Goal: Communication & Community: Answer question/provide support

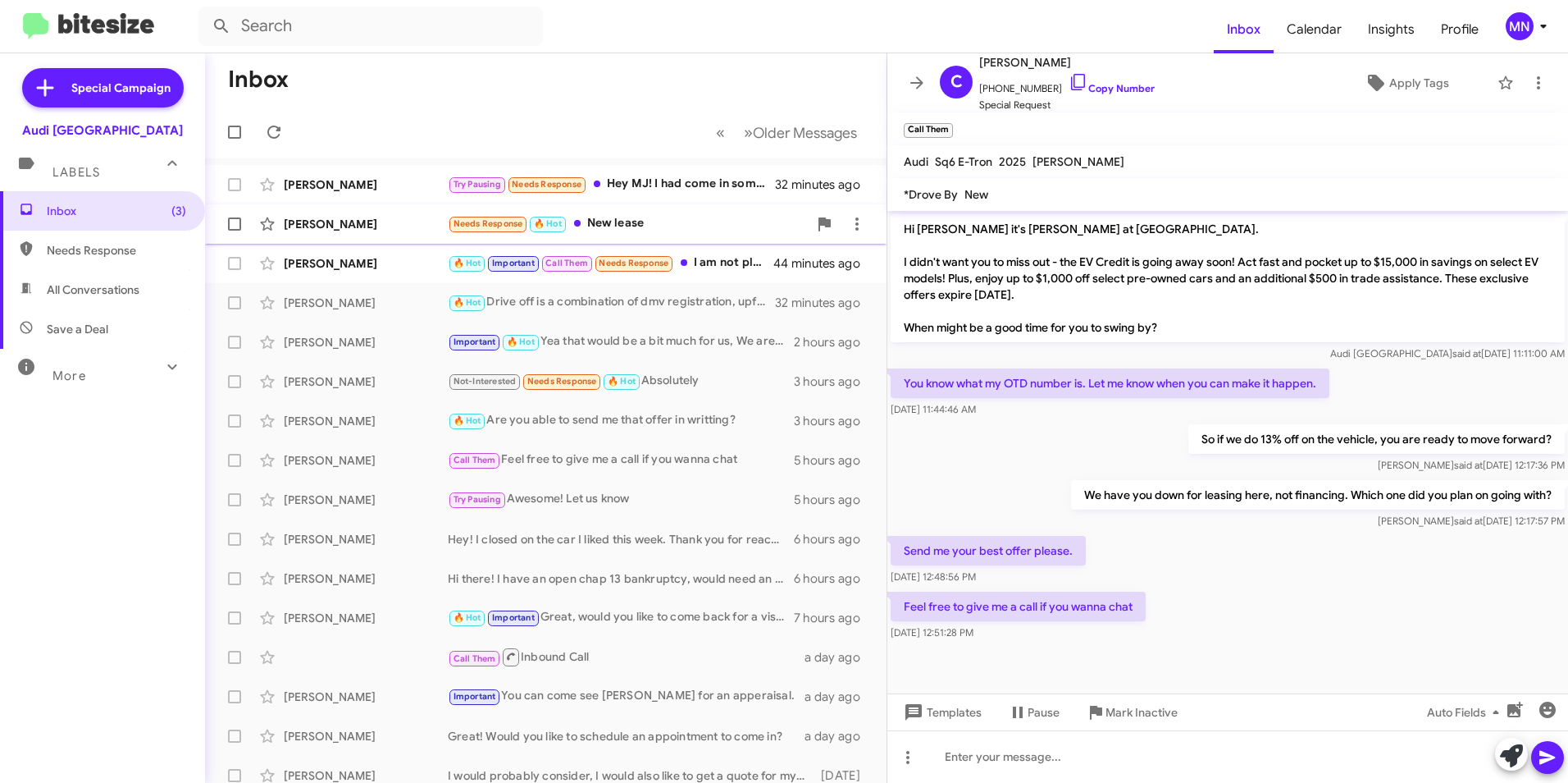
click at [658, 218] on div "Needs Response 🔥 Hot New lease" at bounding box center [628, 224] width 360 height 19
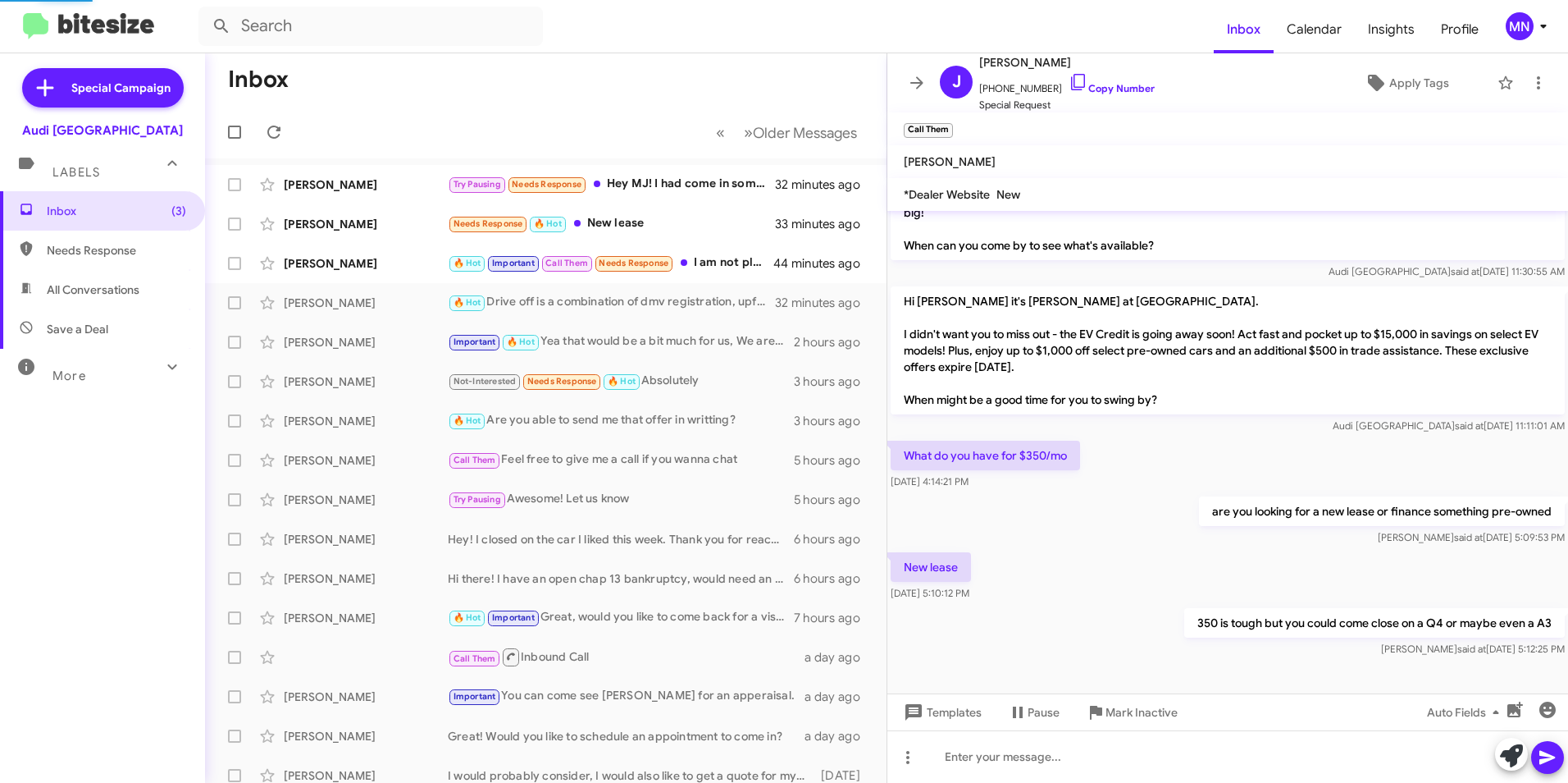
scroll to position [210, 0]
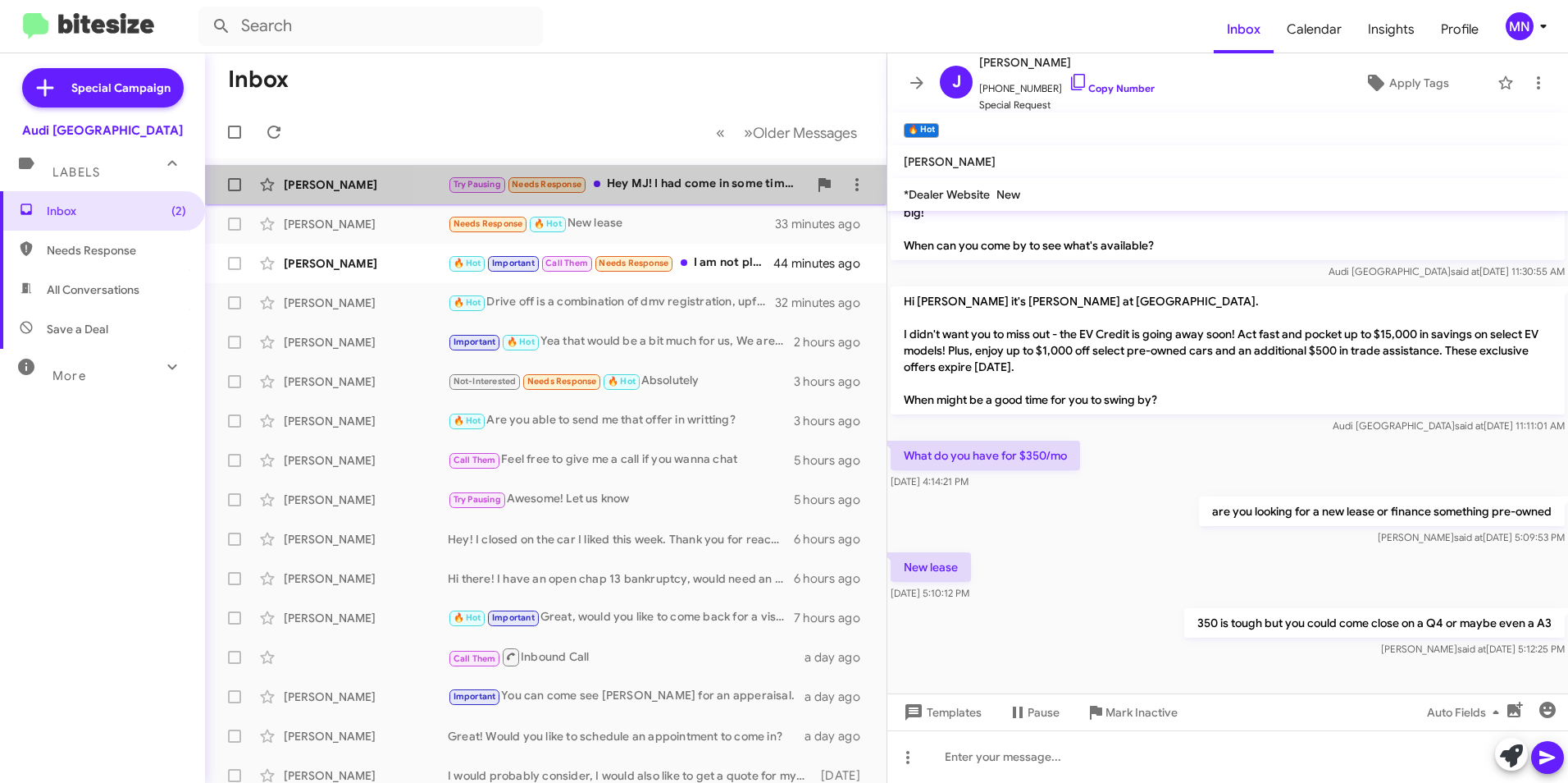
click at [688, 192] on div "Try Pausing Needs Response Hey MJ! I had come in some time back and had worked …" at bounding box center [628, 184] width 360 height 19
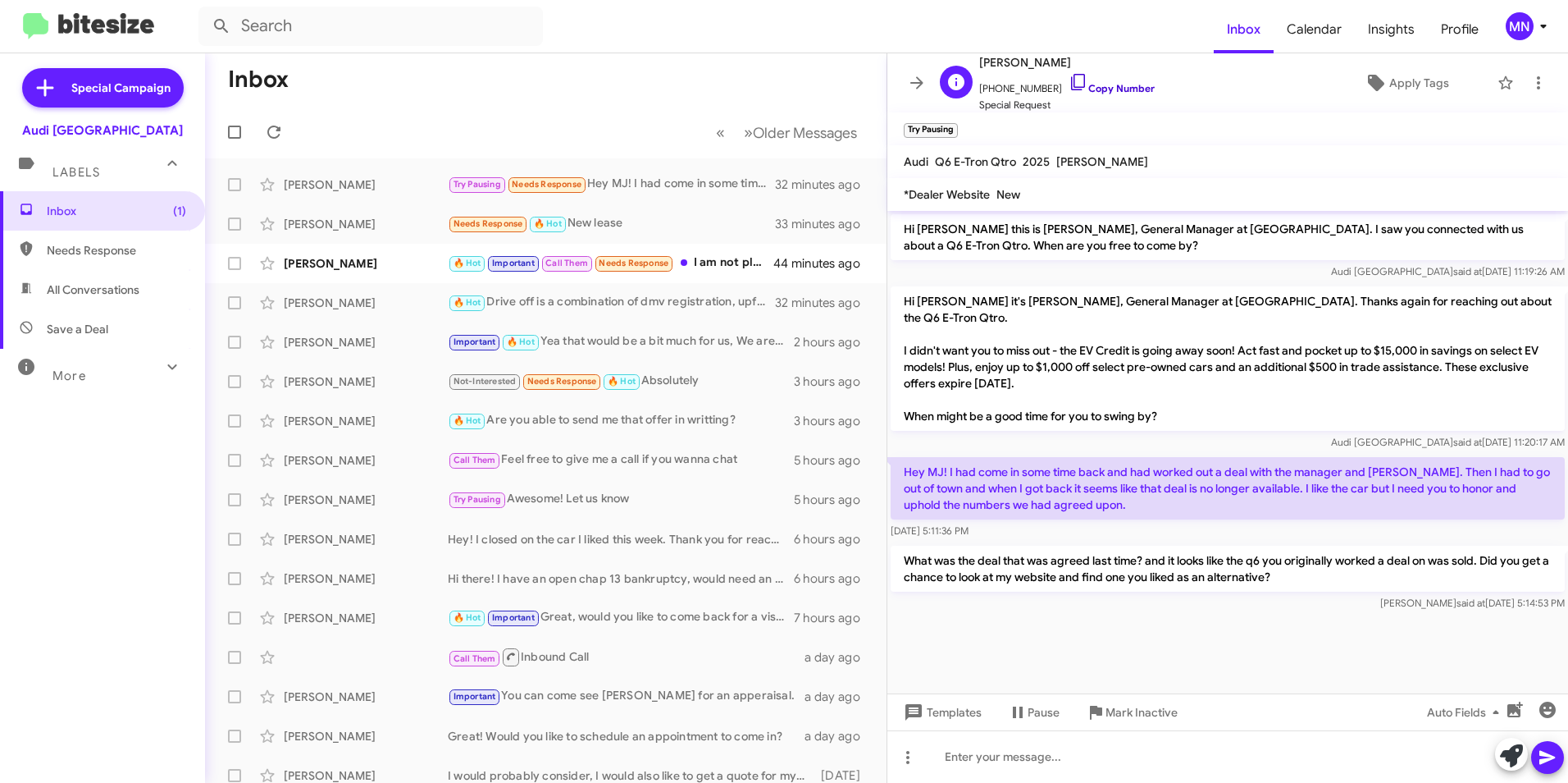
click at [1068, 82] on icon at bounding box center [1078, 82] width 19 height 19
click at [1295, 741] on div at bounding box center [1228, 757] width 681 height 53
click at [701, 260] on div "🔥 Hot Important Call Them Needs Response I am not playing with you guys. I am g…" at bounding box center [628, 263] width 360 height 19
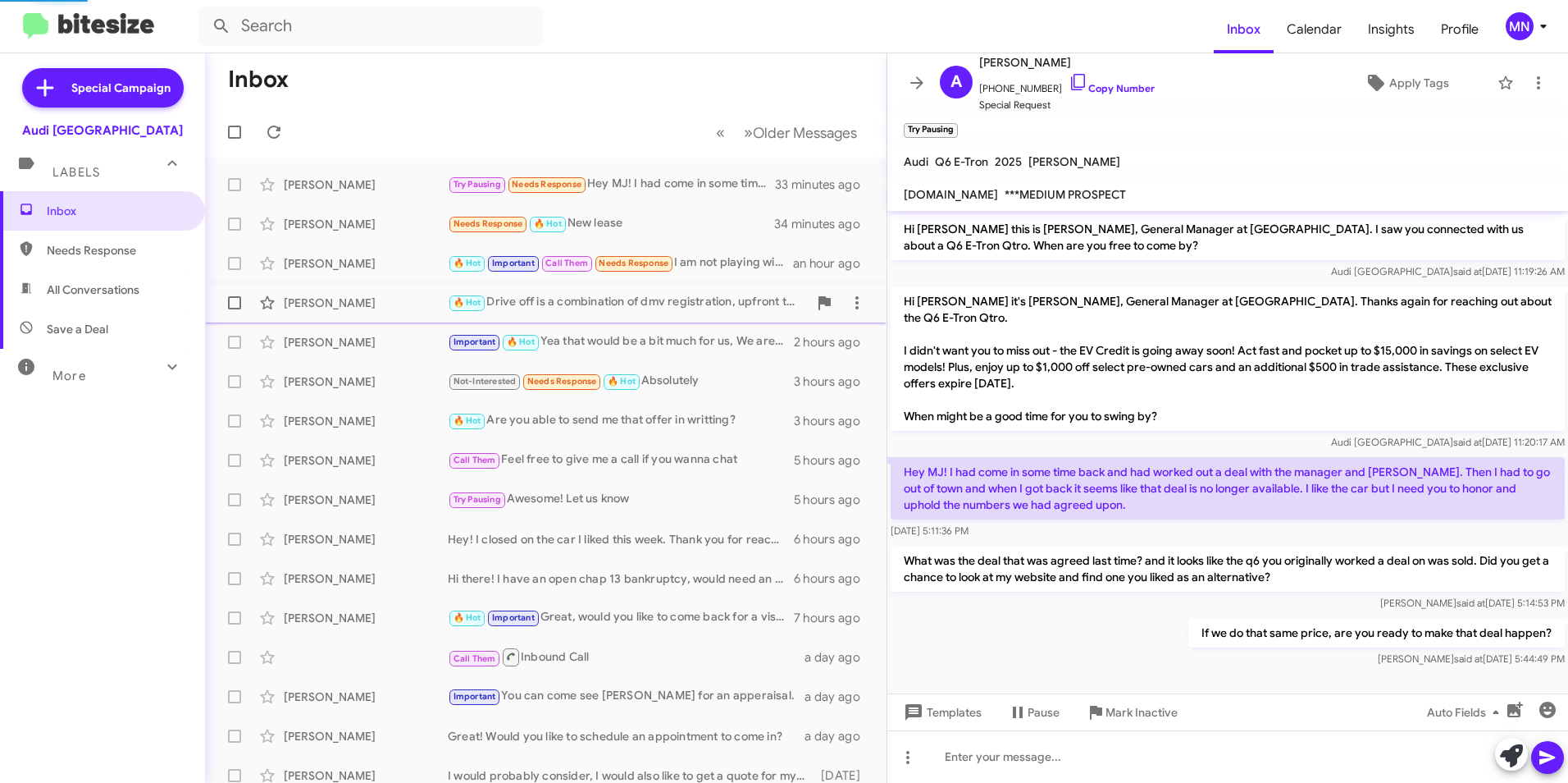
scroll to position [493, 0]
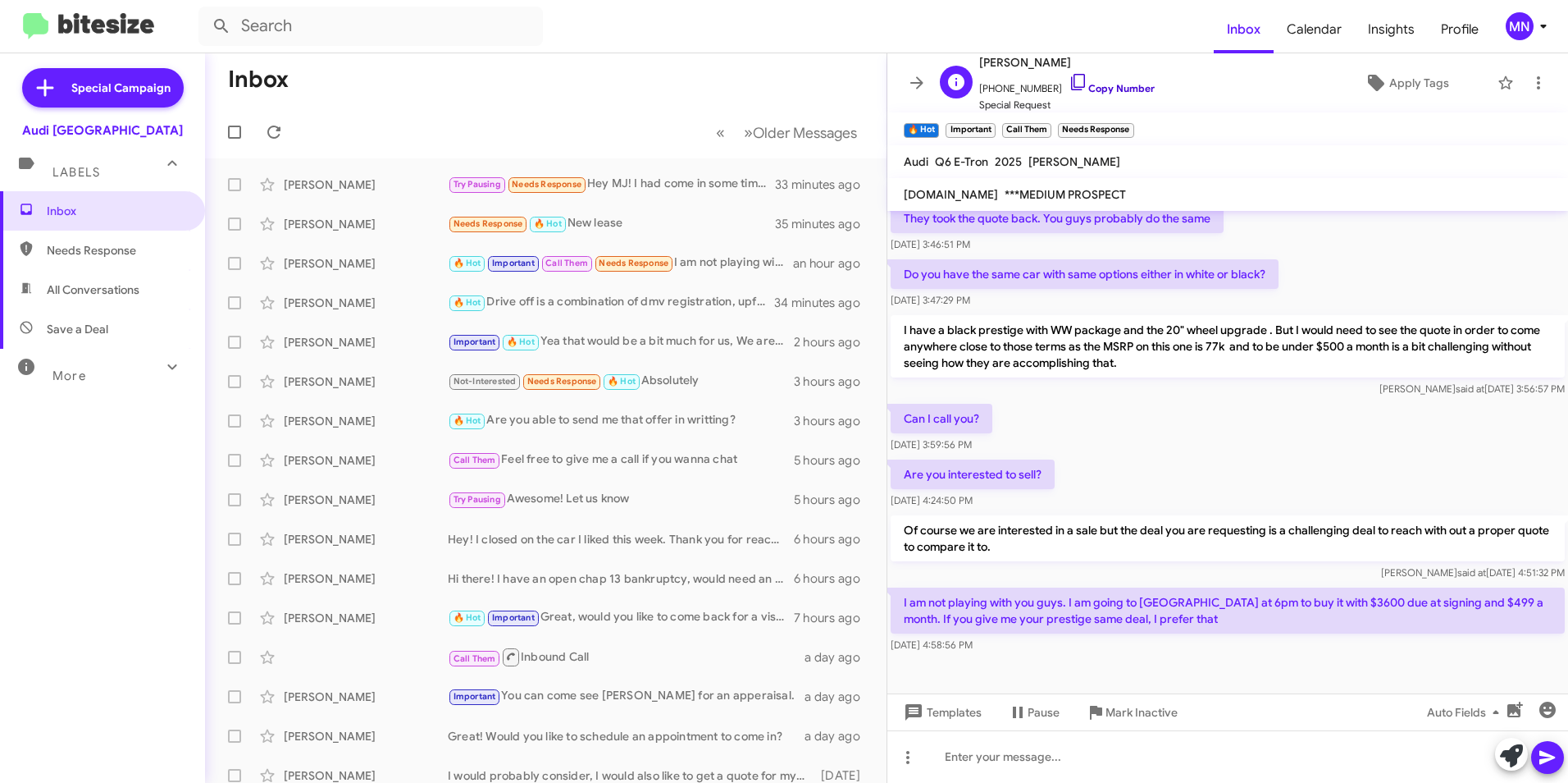
click at [1068, 84] on icon at bounding box center [1078, 82] width 19 height 19
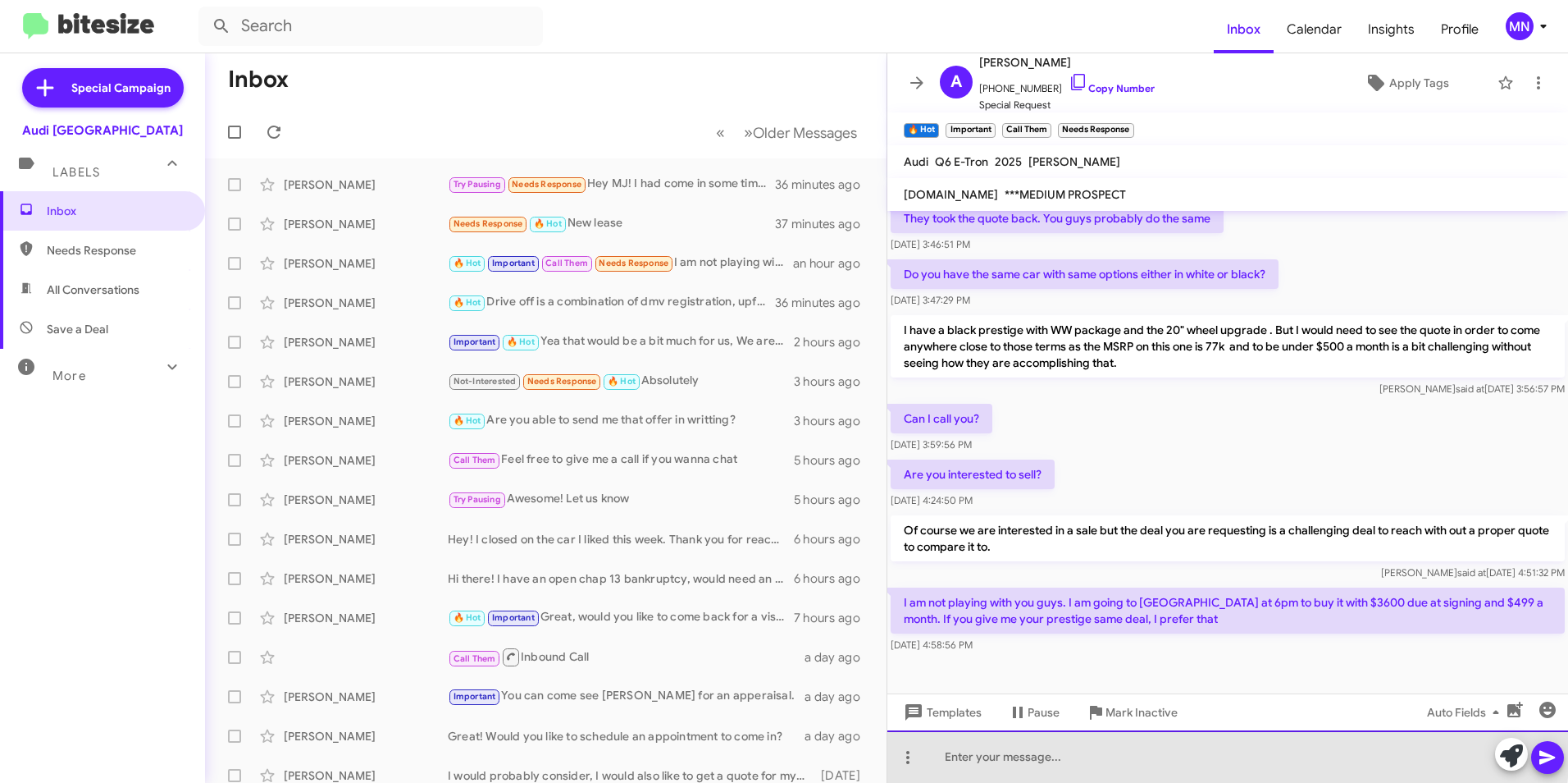
click at [1083, 750] on div at bounding box center [1228, 757] width 681 height 53
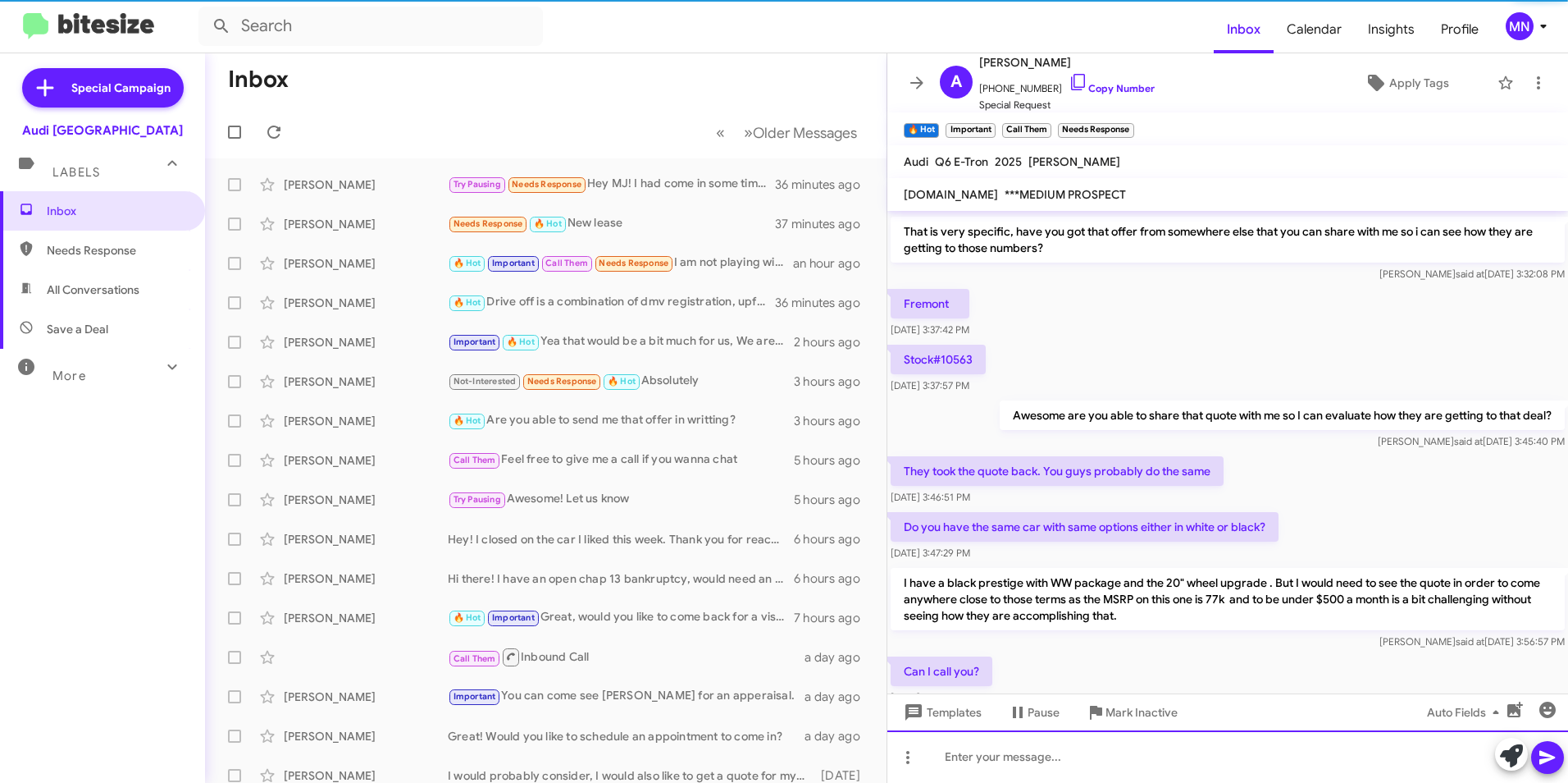
scroll to position [553, 0]
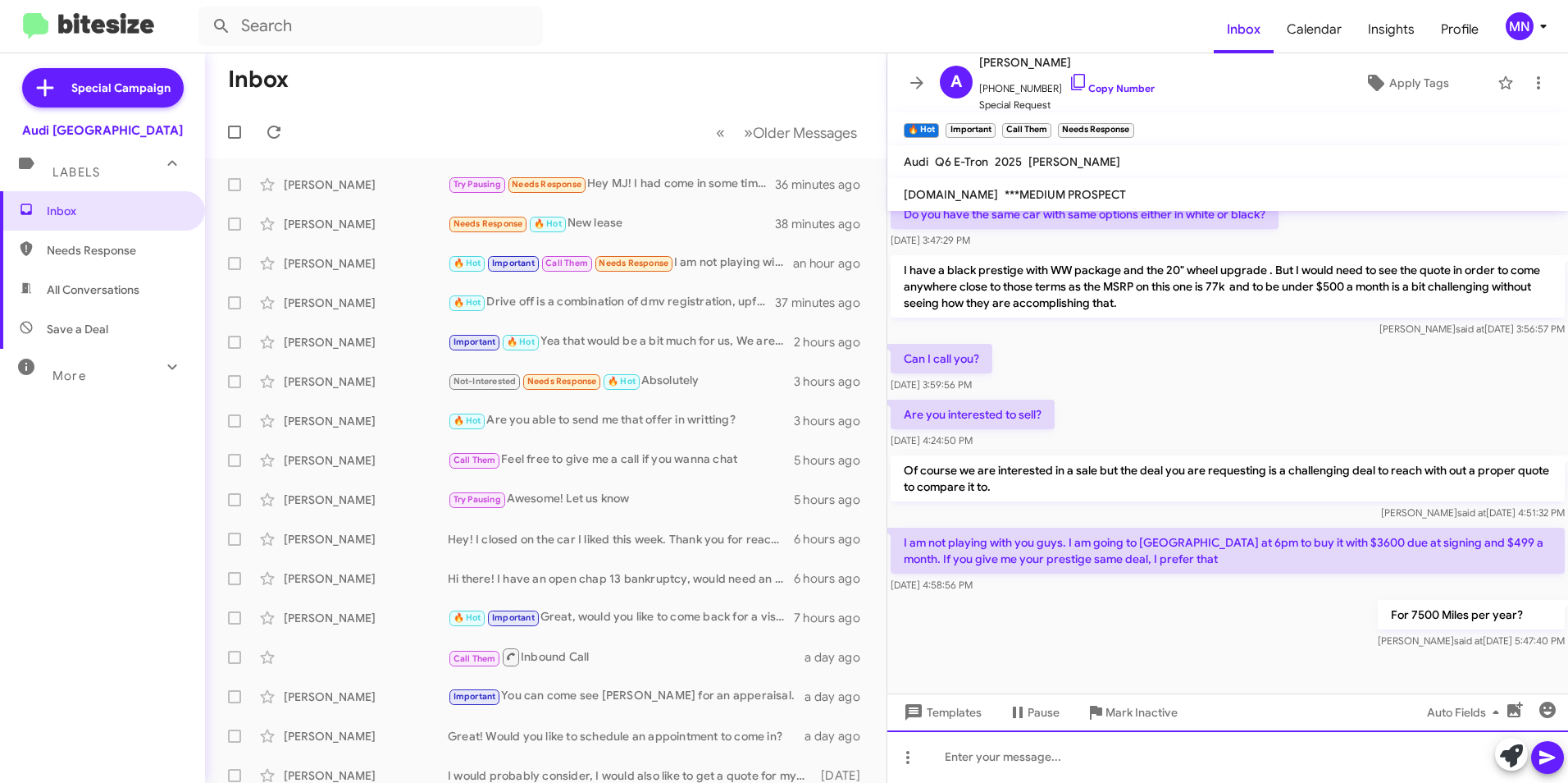
click at [1335, 779] on div at bounding box center [1228, 757] width 681 height 53
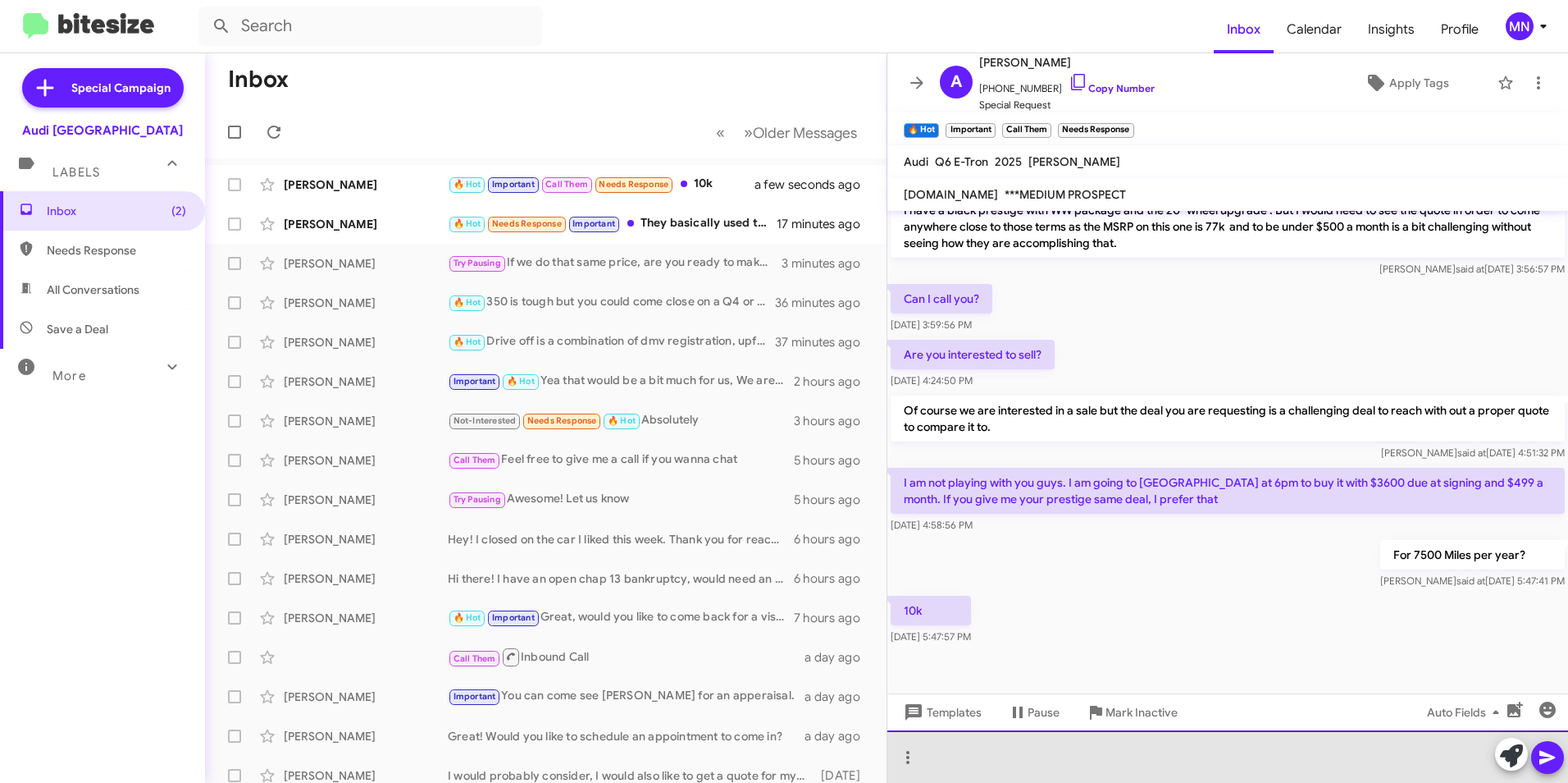
click at [1065, 772] on div at bounding box center [1228, 757] width 681 height 53
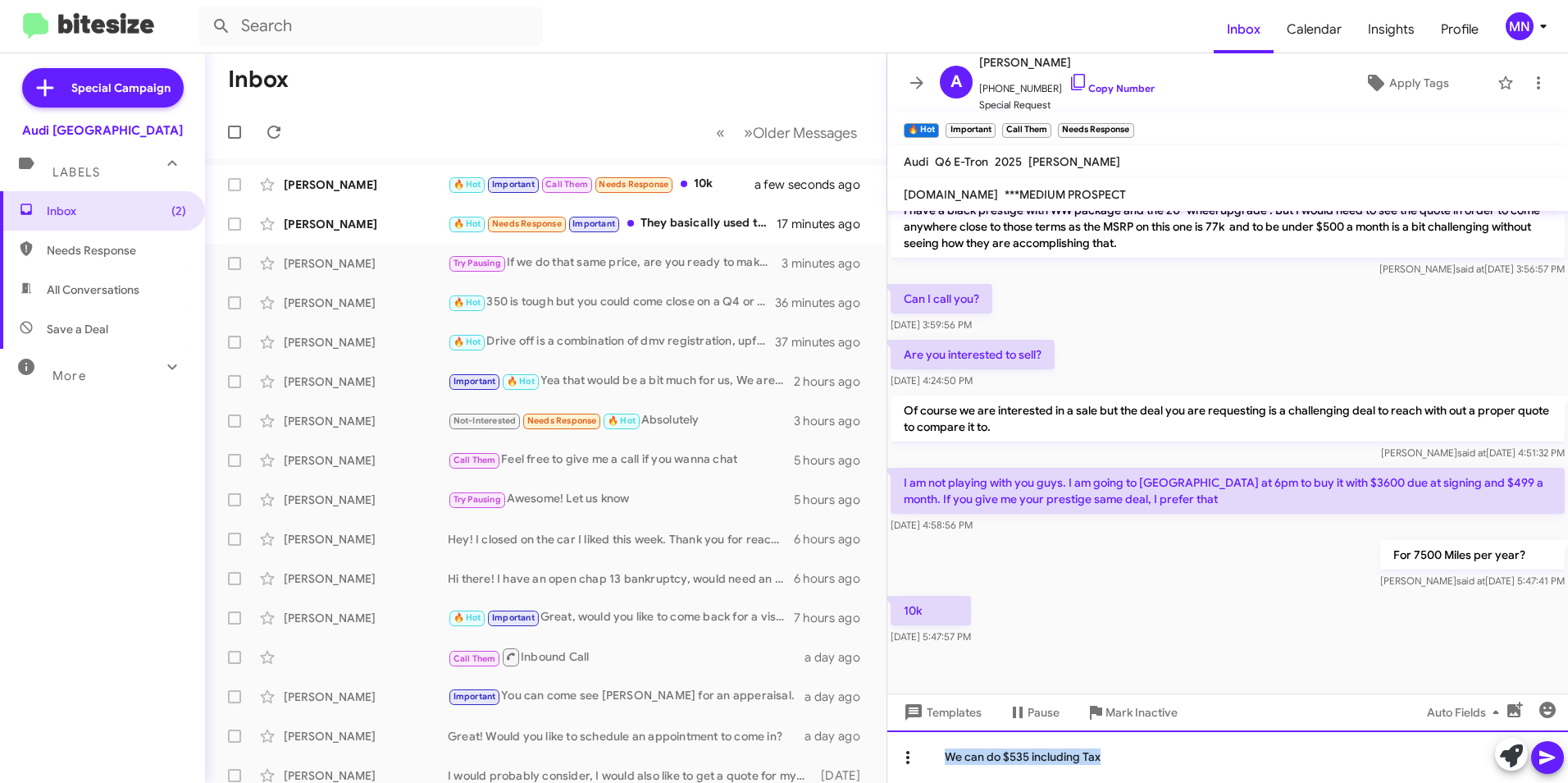
drag, startPoint x: 1031, startPoint y: 748, endPoint x: 916, endPoint y: 747, distance: 115.0
click at [916, 747] on div "We can do $535 including Tax" at bounding box center [1228, 757] width 681 height 53
click at [1156, 756] on div at bounding box center [1228, 757] width 681 height 53
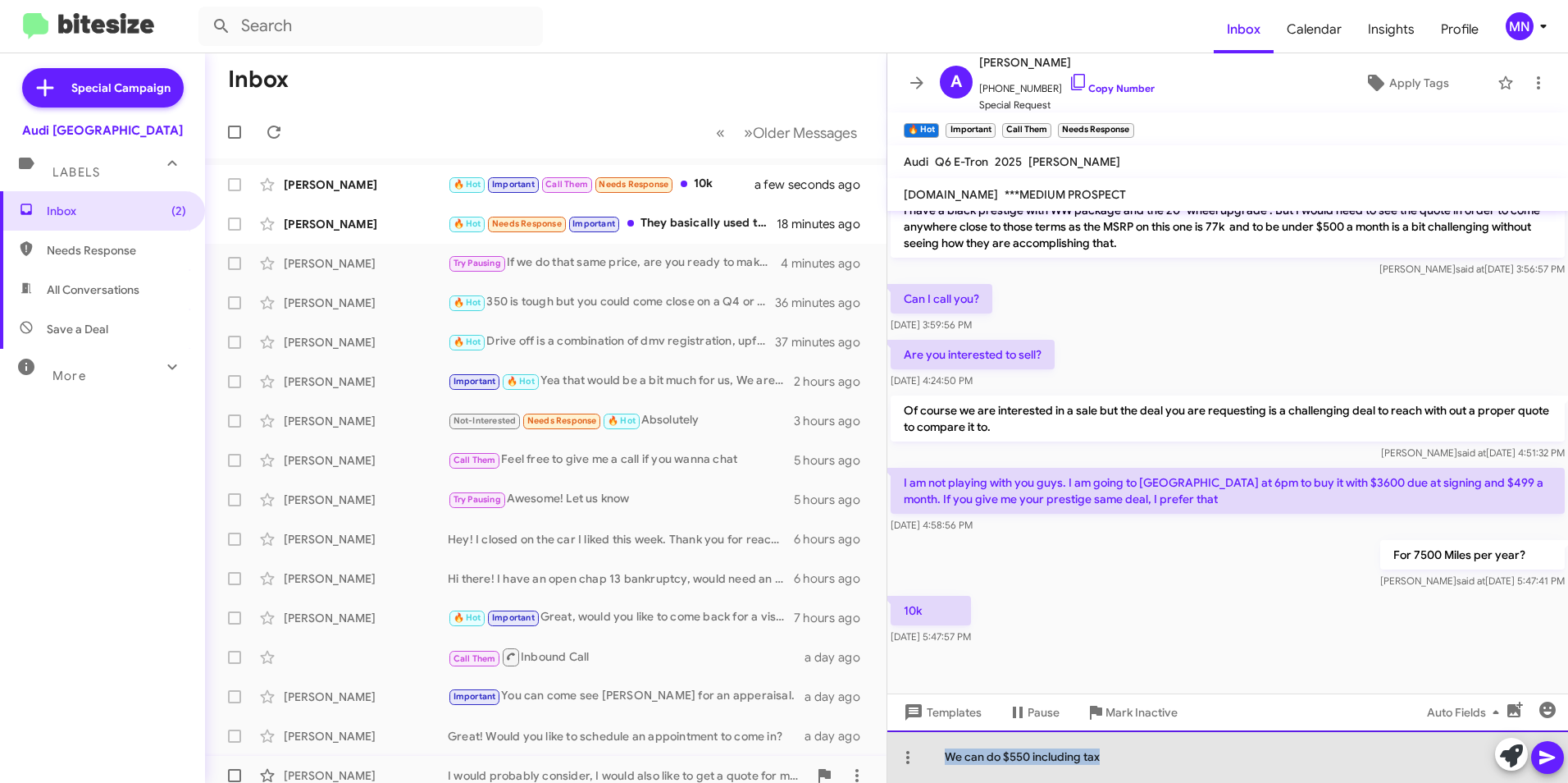
drag, startPoint x: 1117, startPoint y: 754, endPoint x: 817, endPoint y: 758, distance: 300.0
click at [817, 758] on div "Inbox « Previous » Next Older Messages [PERSON_NAME] 🔥 Hot Important Call Them …" at bounding box center [886, 418] width 1363 height 730
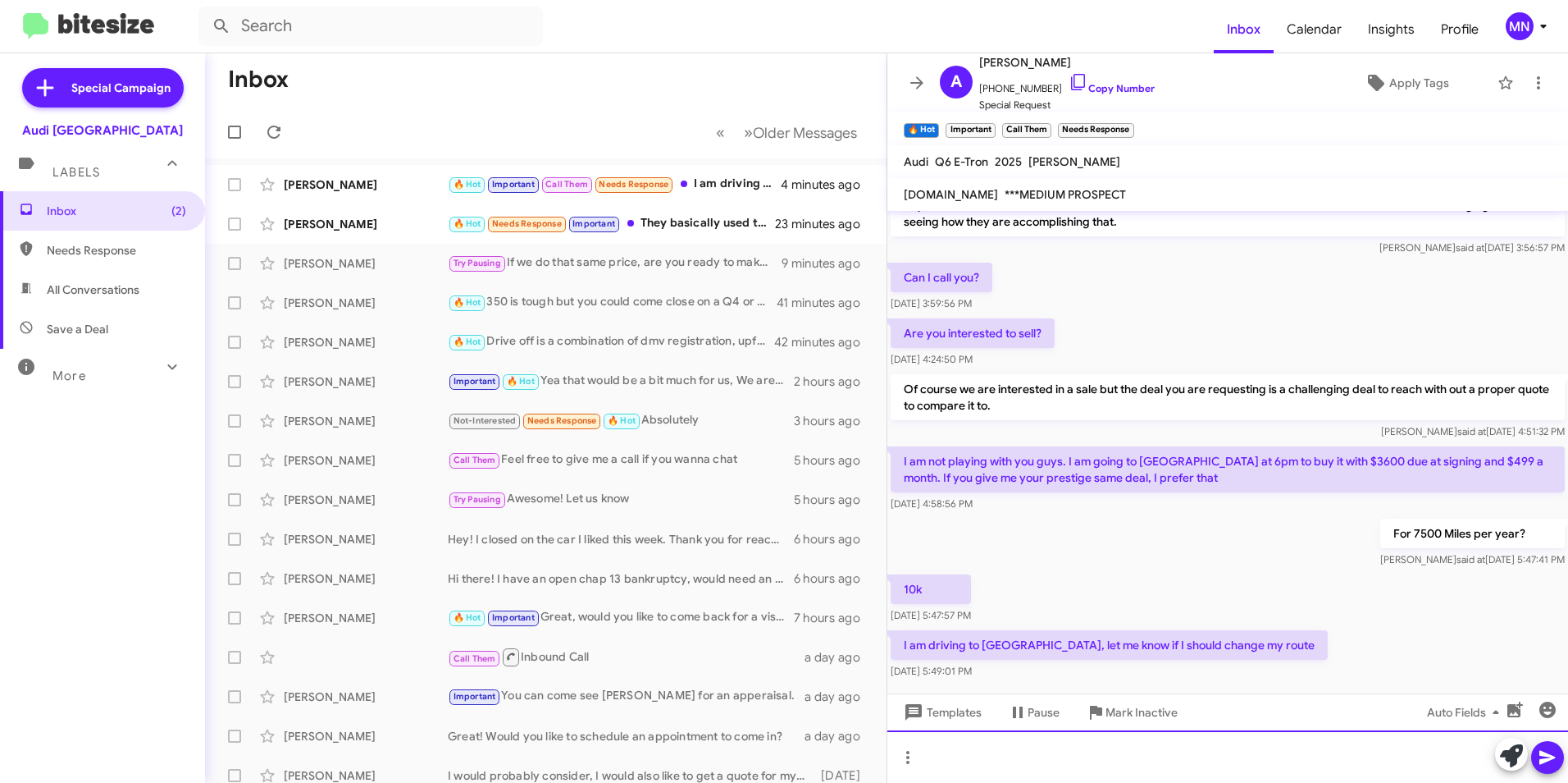
scroll to position [673, 0]
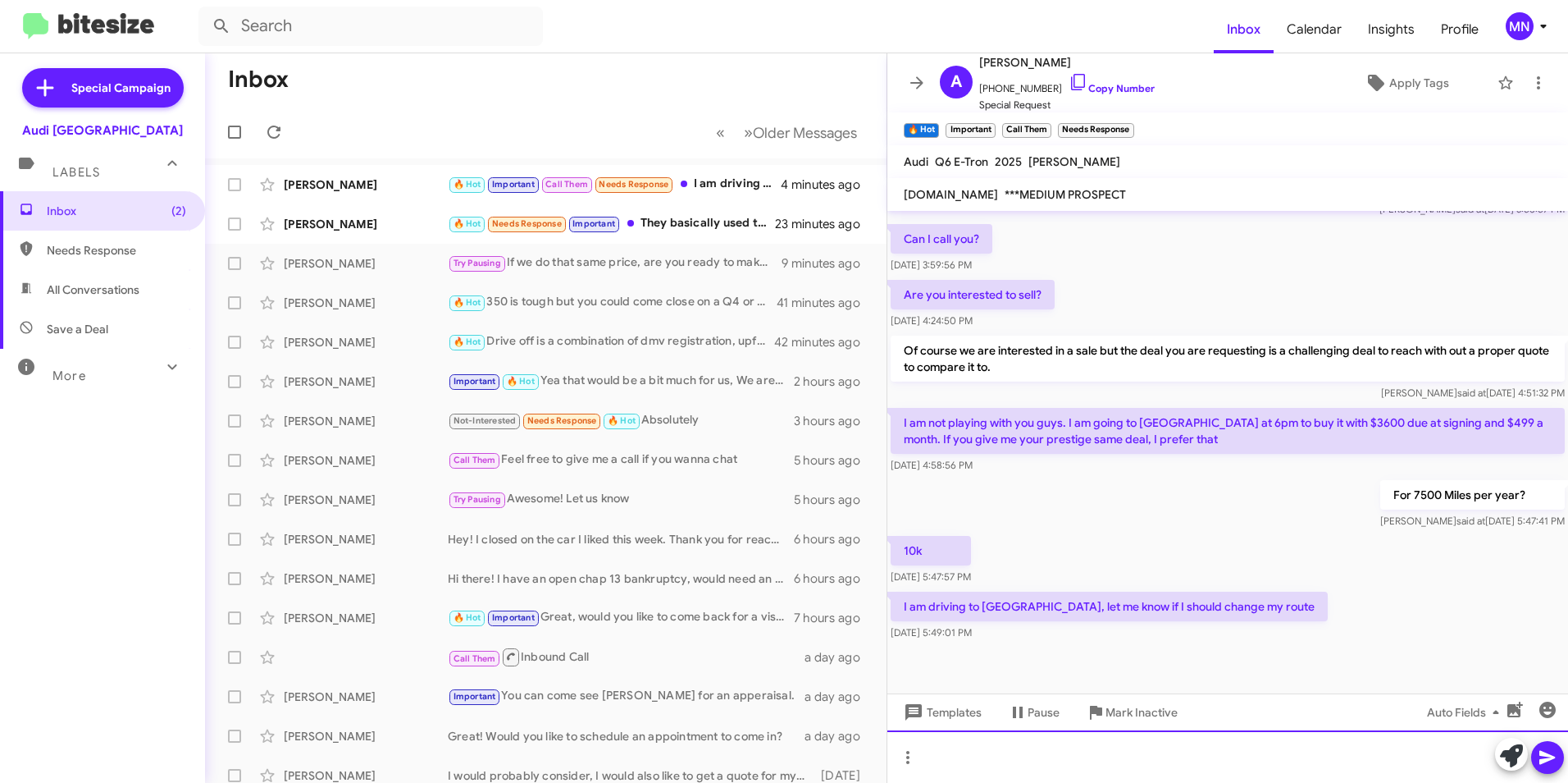
click at [1315, 749] on div at bounding box center [1228, 757] width 681 height 53
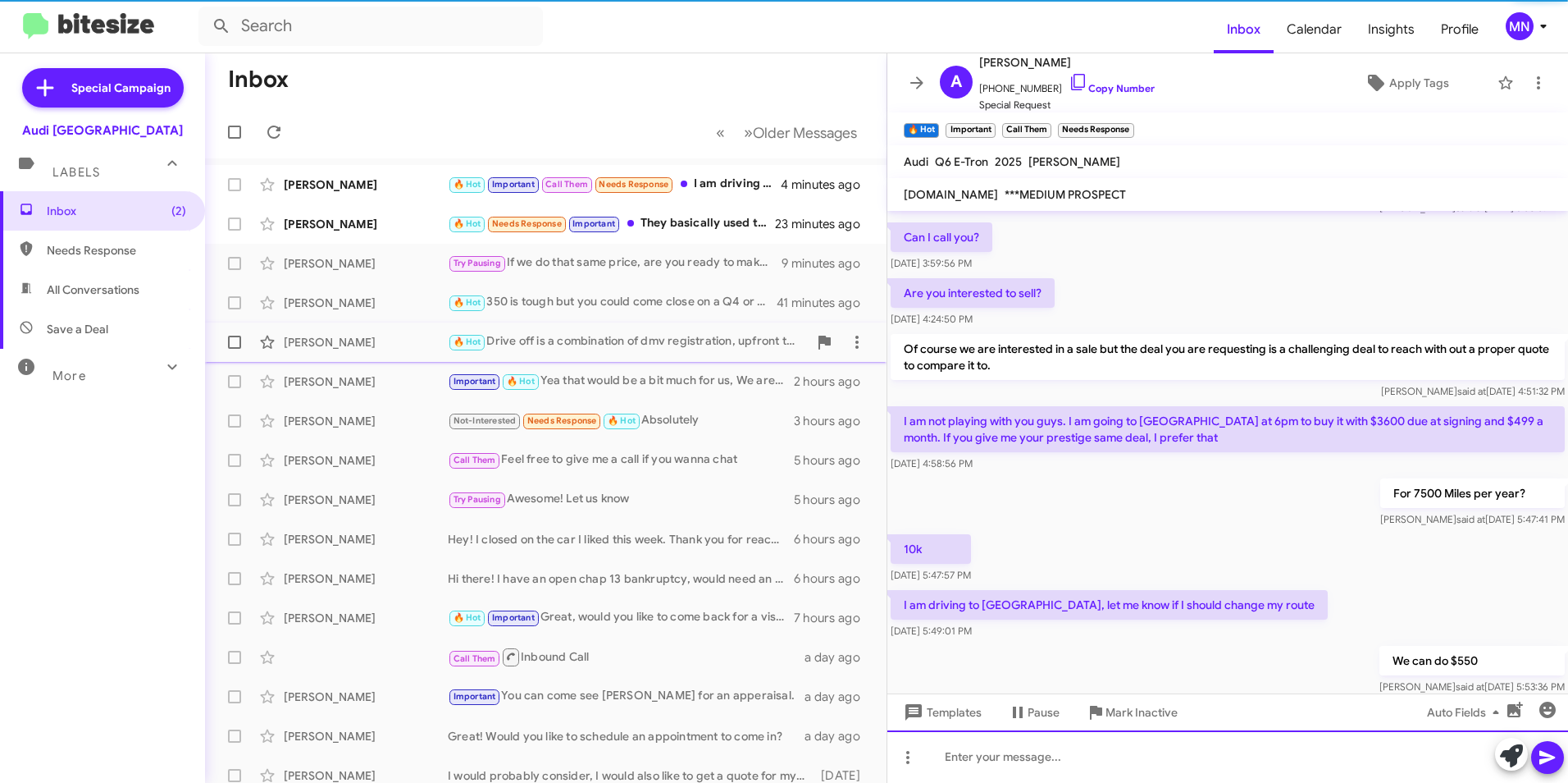
scroll to position [733, 0]
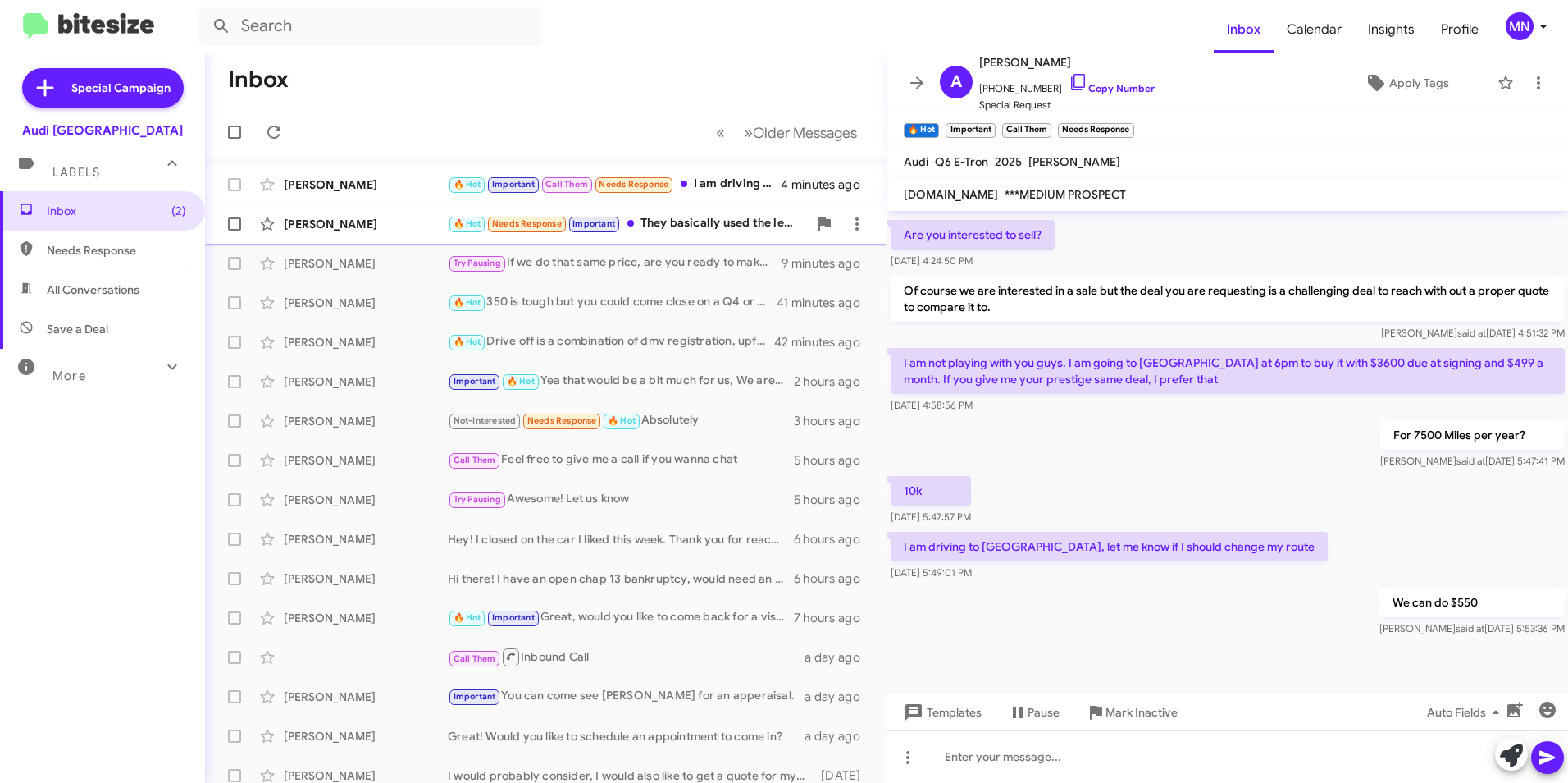
click at [685, 218] on div "🔥 Hot Needs Response Important They basically used the leasehakr deal, and put …" at bounding box center [628, 224] width 360 height 19
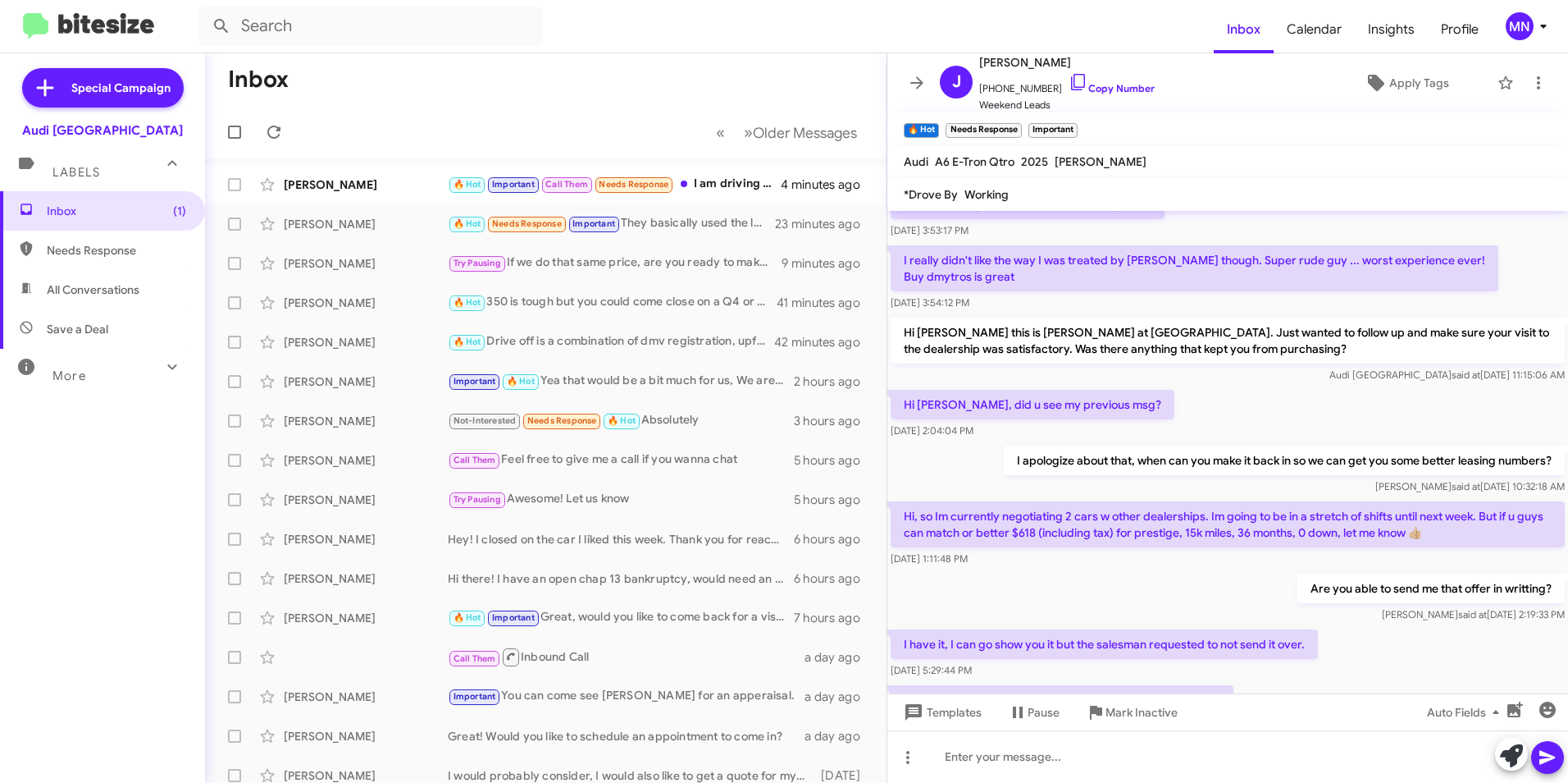
scroll to position [1697, 0]
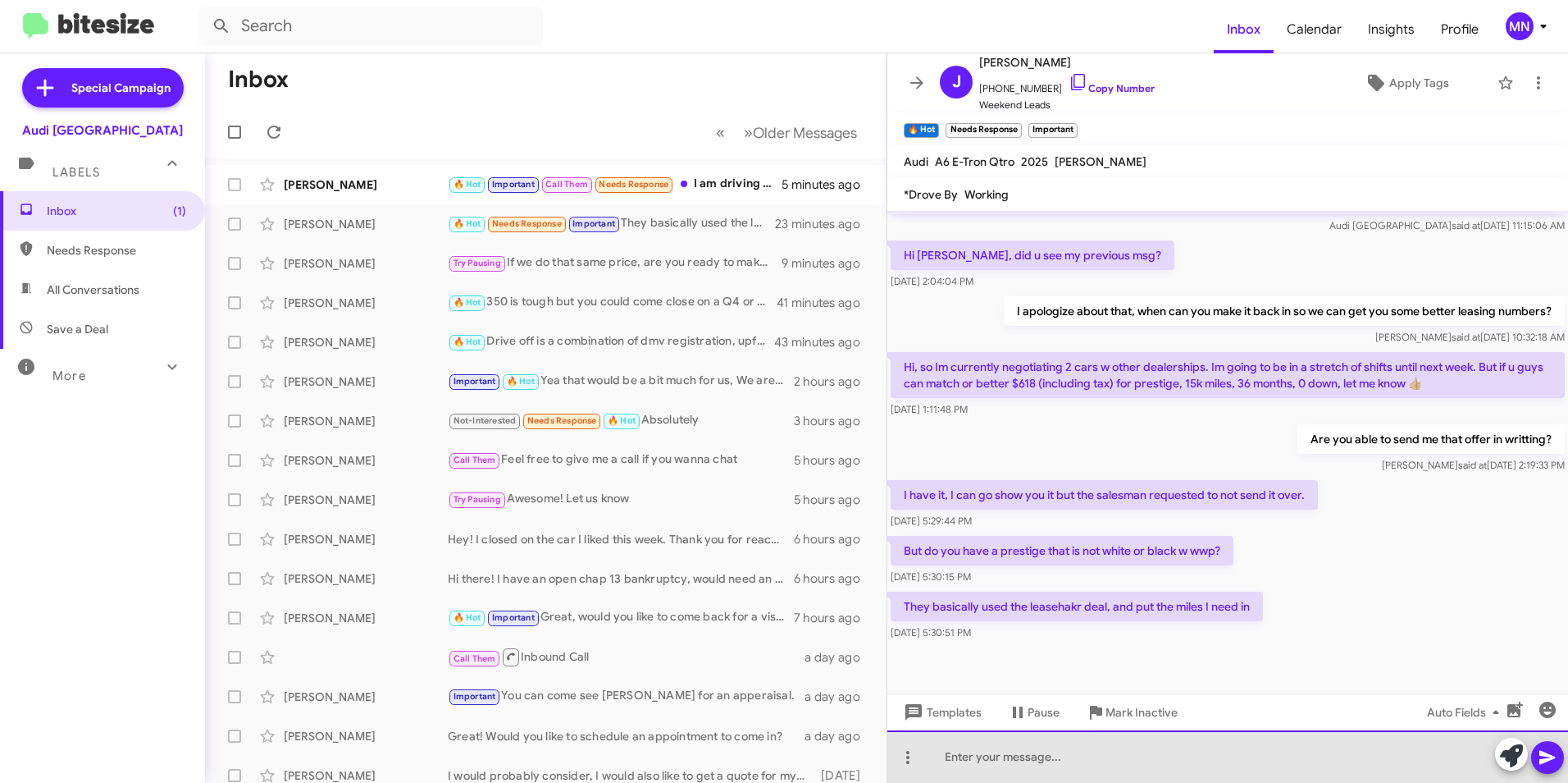
click at [1350, 765] on div at bounding box center [1228, 757] width 681 height 53
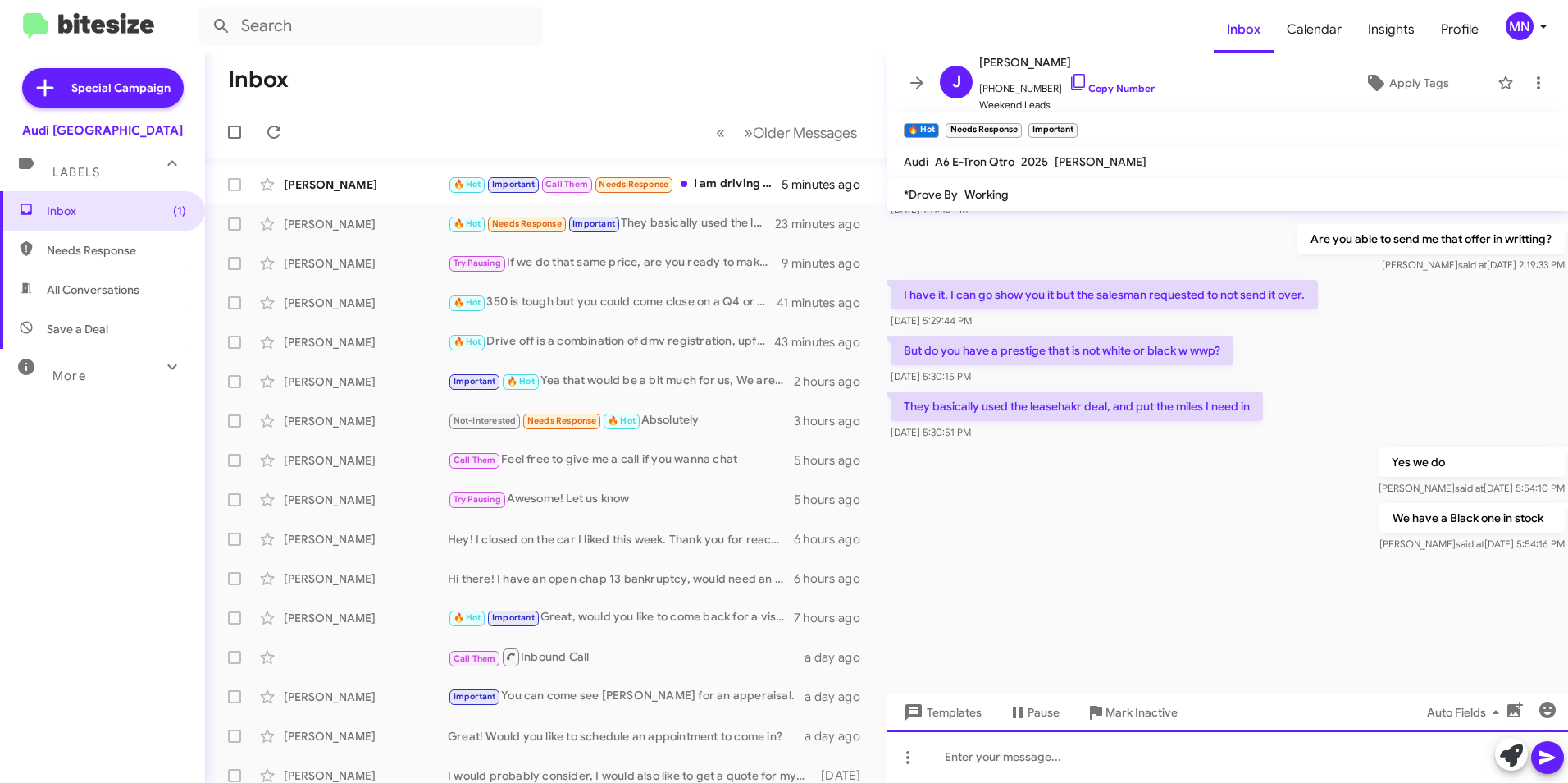
scroll to position [1899, 0]
click at [704, 163] on mat-action-list "[PERSON_NAME] 🔥 Hot Important Call Them Needs Response It has to be under $500 …" at bounding box center [546, 556] width 682 height 794
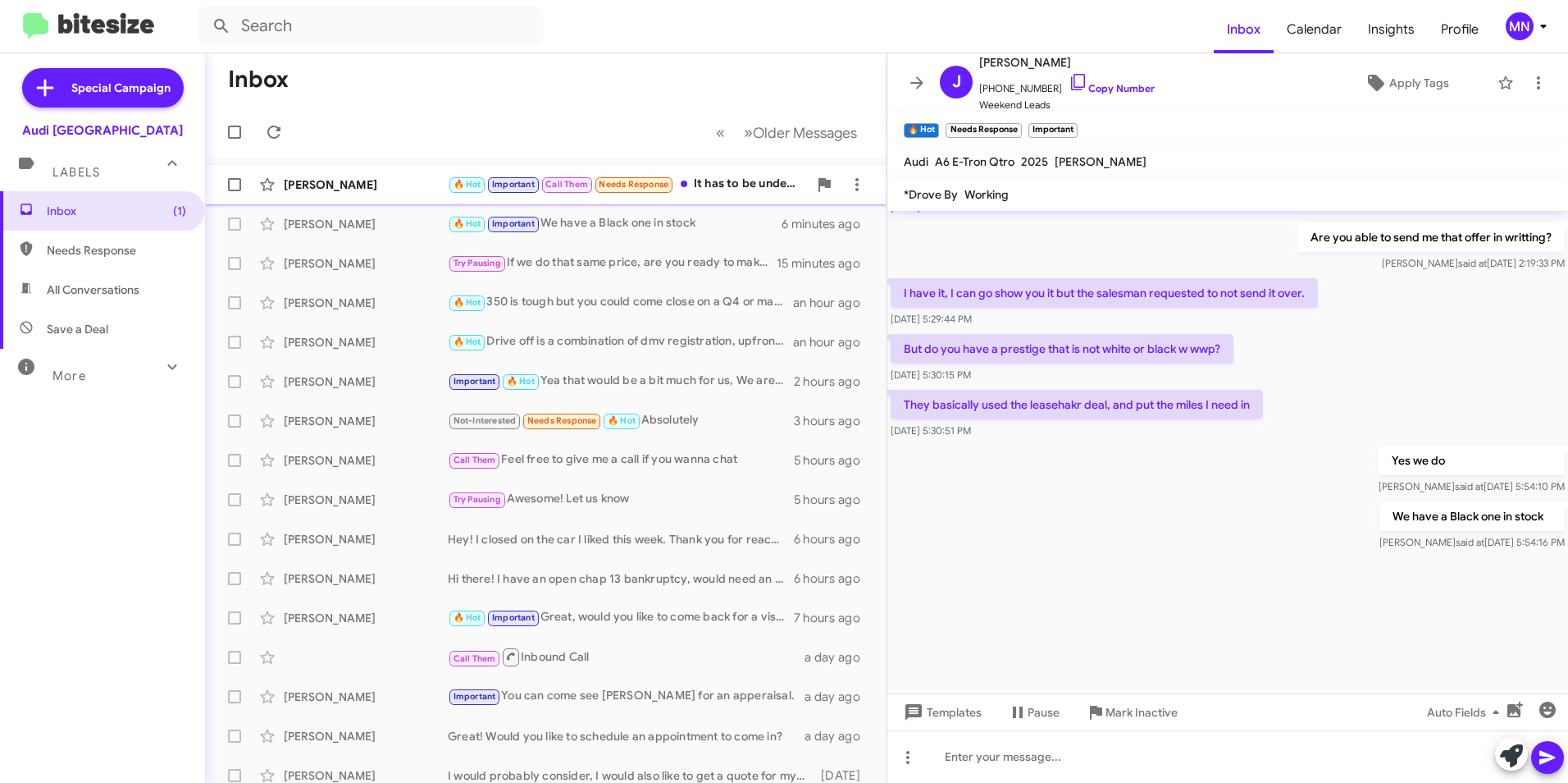
click at [711, 185] on div "🔥 Hot Important Call Them Needs Response It has to be under $500" at bounding box center [628, 184] width 360 height 19
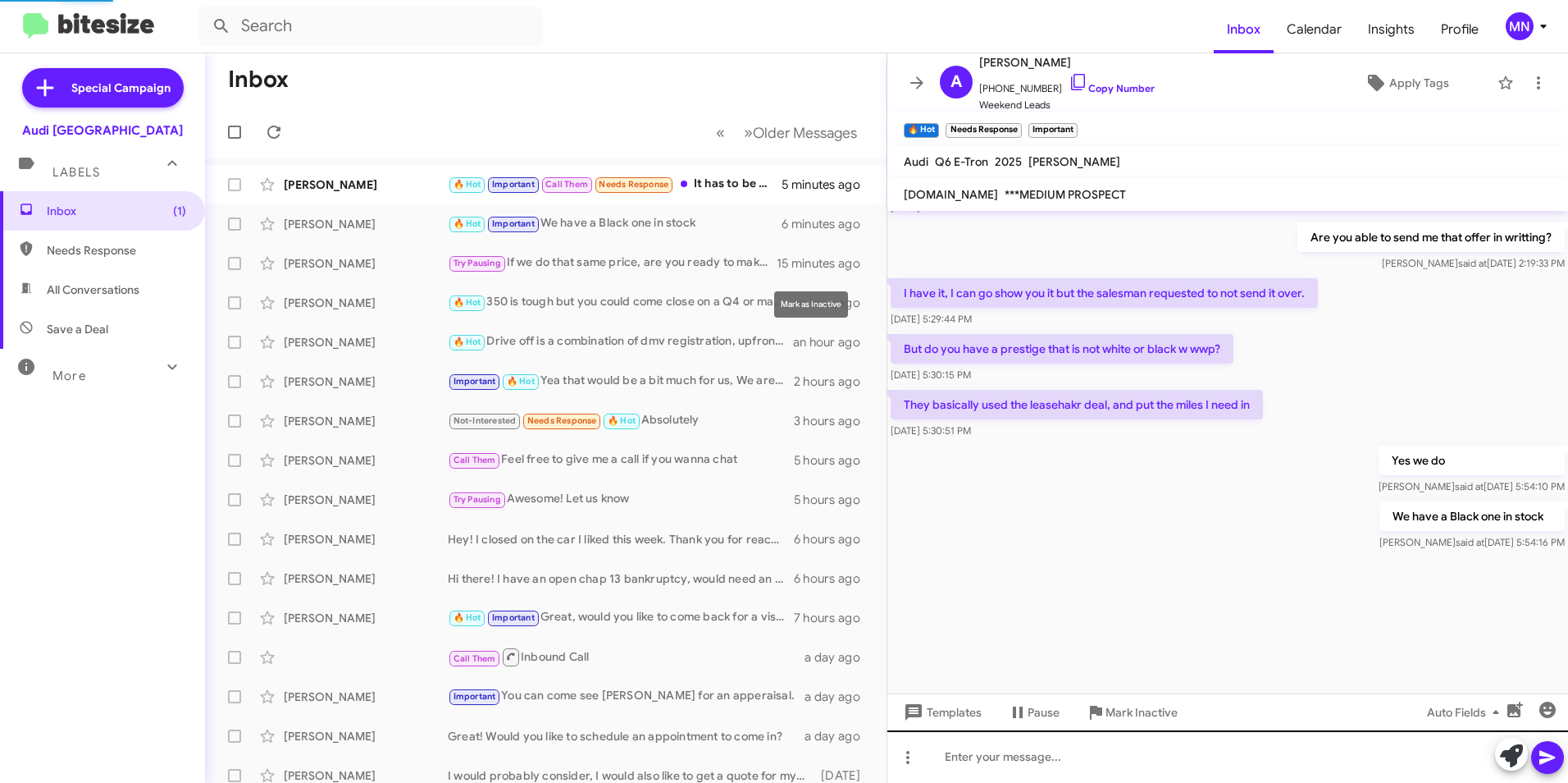
scroll to position [852, 0]
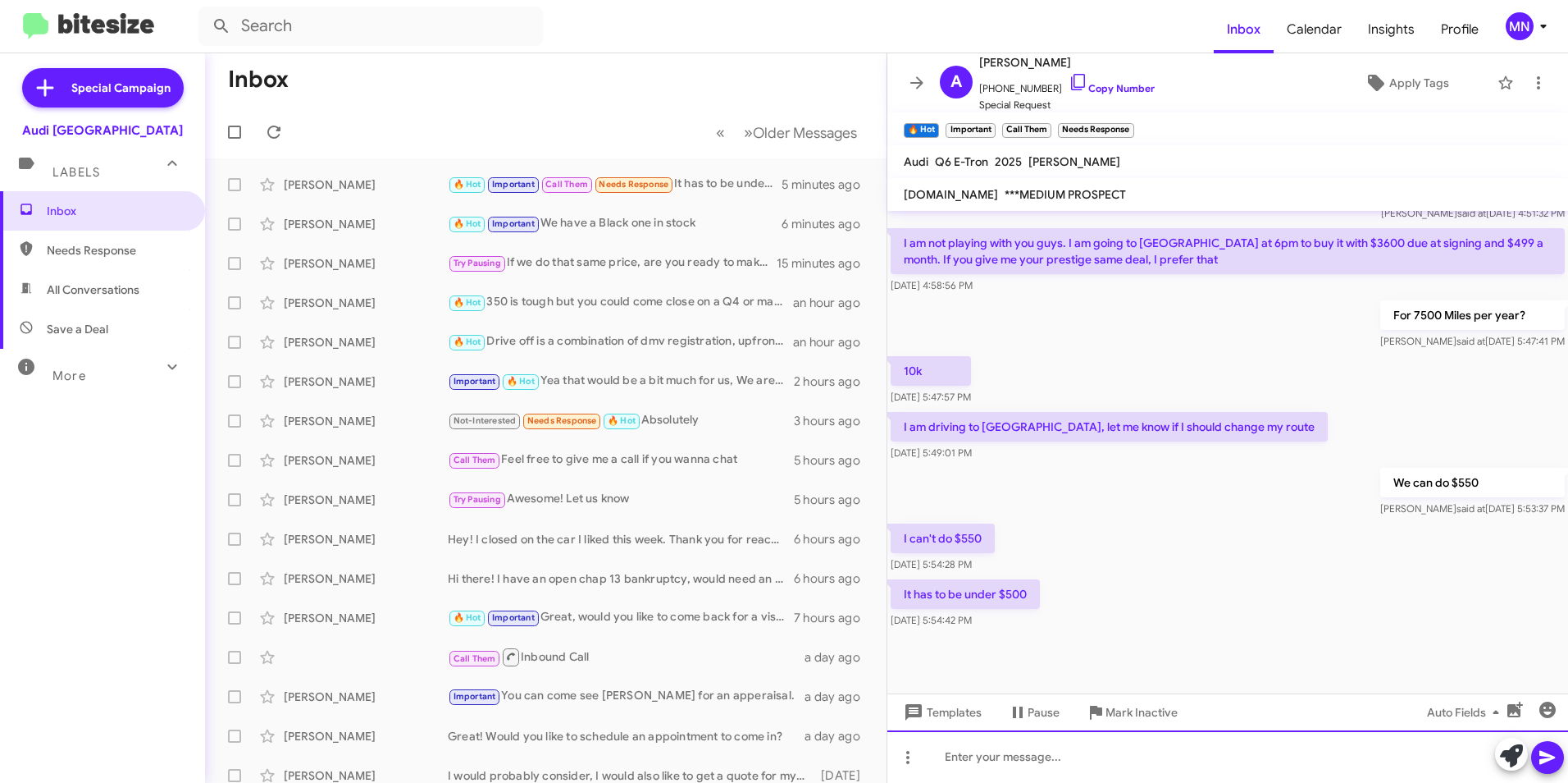
click at [1166, 744] on div at bounding box center [1228, 757] width 681 height 53
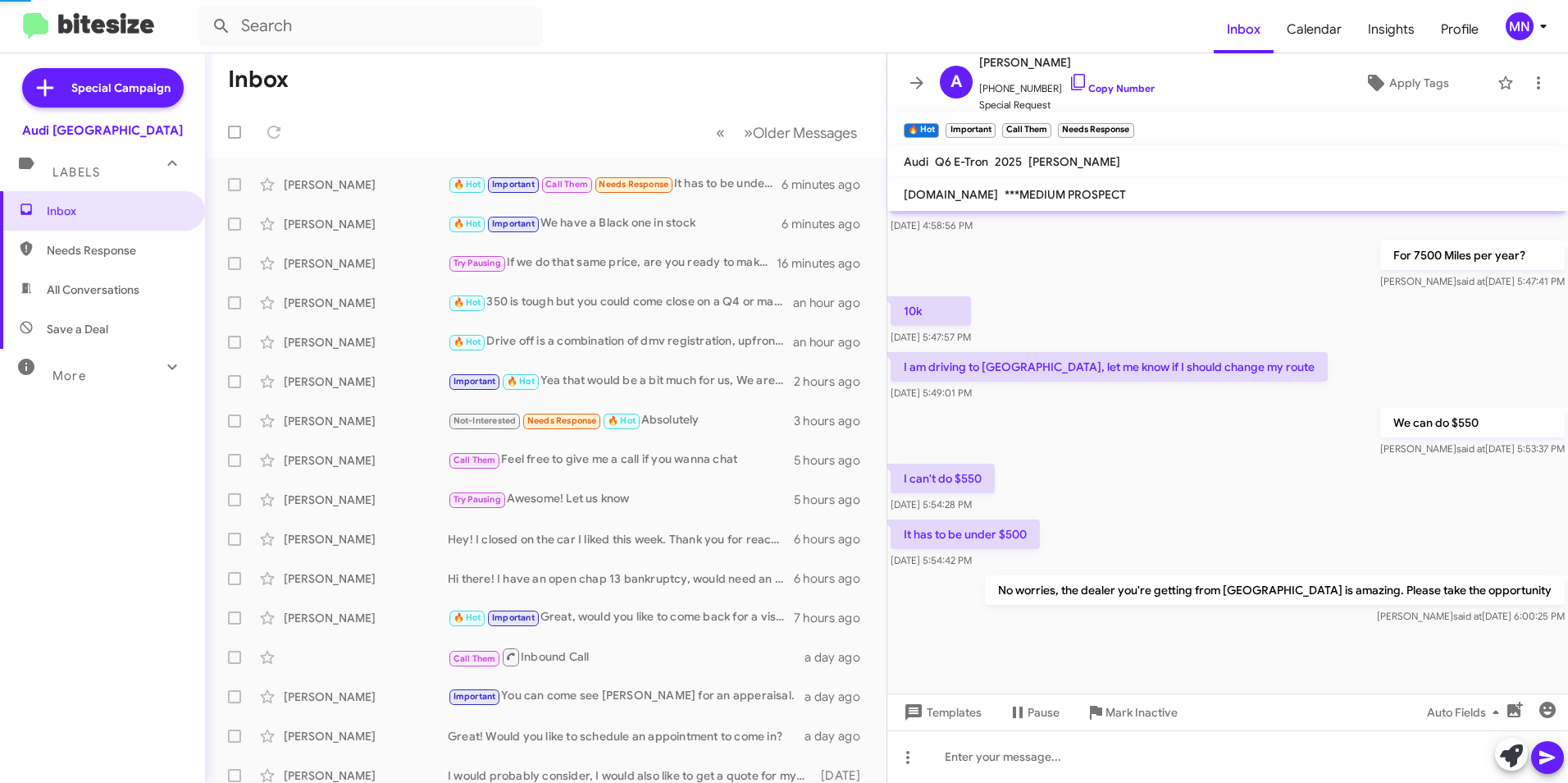
scroll to position [814, 0]
